Goal: Communication & Community: Ask a question

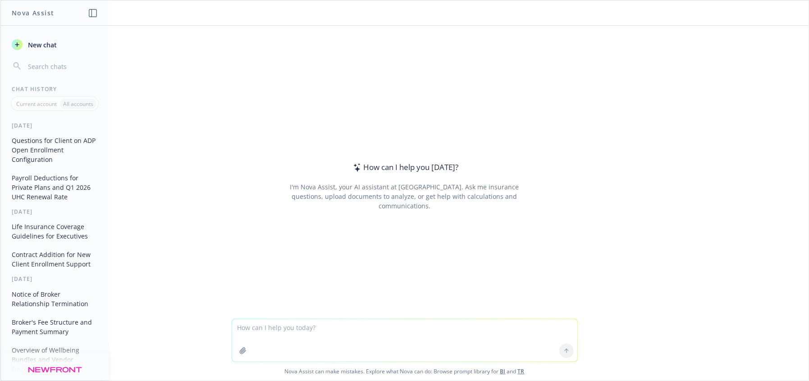
click at [304, 327] on textarea at bounding box center [404, 340] width 345 height 42
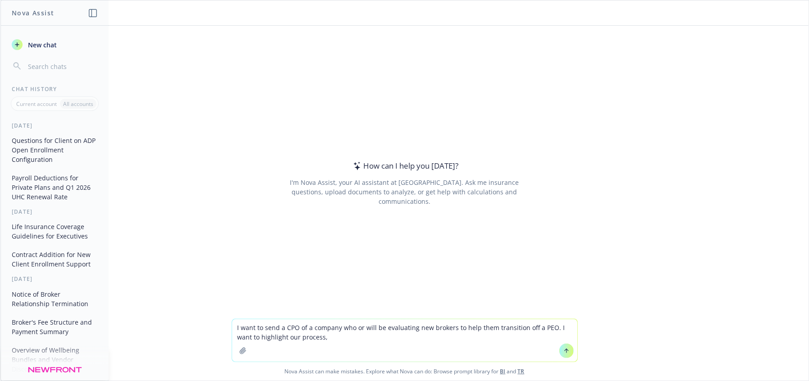
click at [328, 338] on textarea "I want to send a CPO of a company who or will be evaluating new brokers to help…" at bounding box center [404, 340] width 345 height 42
click at [236, 351] on button "button" at bounding box center [243, 350] width 14 height 14
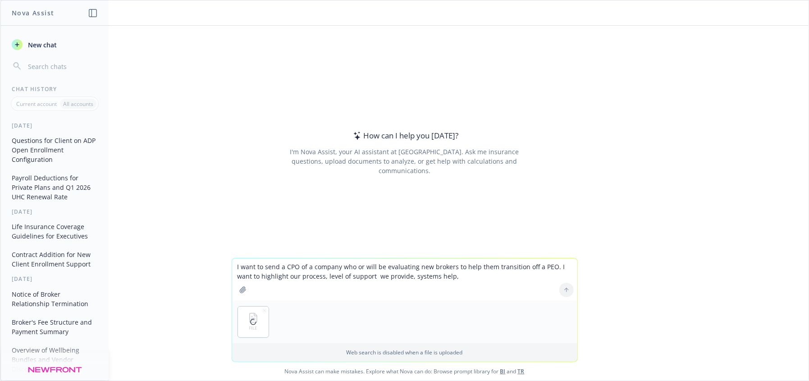
click at [495, 292] on textarea "I want to send a CPO of a company who or will be evaluating new brokers to help…" at bounding box center [404, 279] width 345 height 42
click at [427, 265] on textarea "I want to send a CPO of a company who or will be evaluating new brokers to help…" at bounding box center [404, 279] width 345 height 42
click at [440, 273] on textarea "I want to send a CPO of a company who or will be evaluating new brokers to help…" at bounding box center [404, 279] width 345 height 42
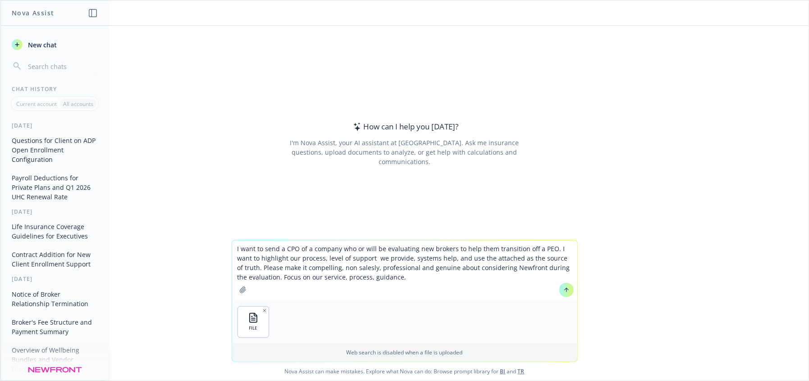
type textarea "I want to send a CPO of a company who or will be evaluating new brokers to help…"
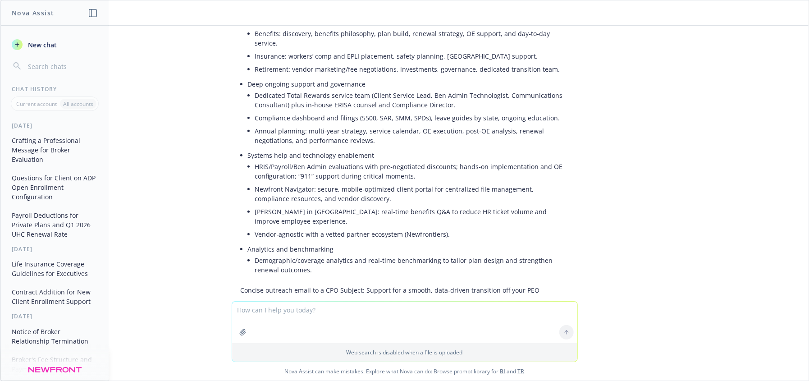
scroll to position [231, 0]
